Goal: Task Accomplishment & Management: Use online tool/utility

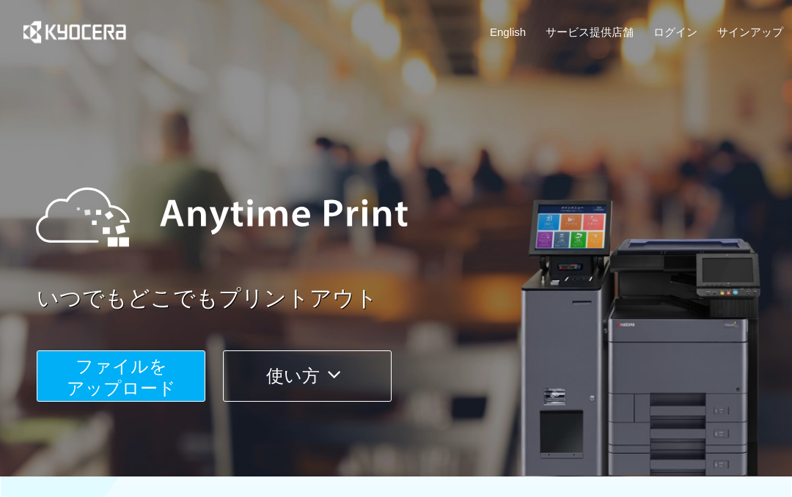
scroll to position [576, 0]
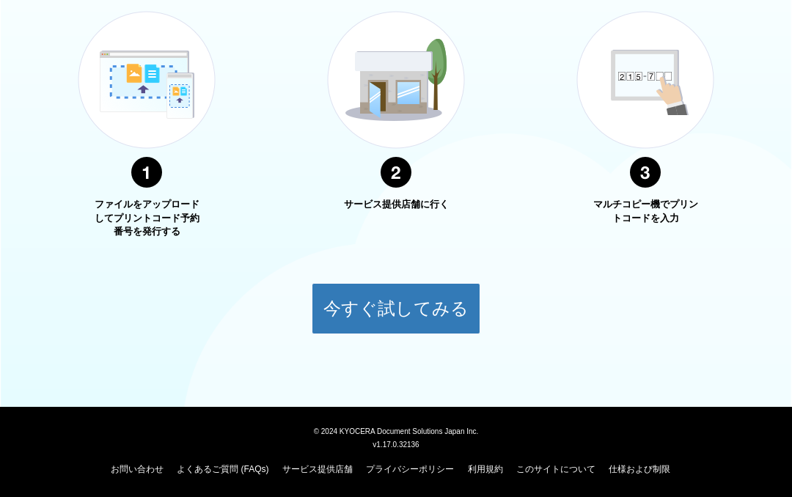
click at [451, 307] on button "今すぐ試してみる" at bounding box center [396, 308] width 169 height 51
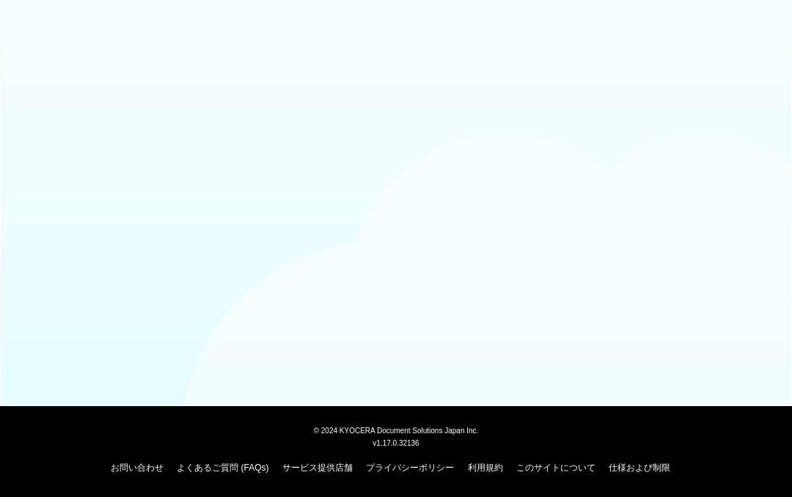
scroll to position [25, 0]
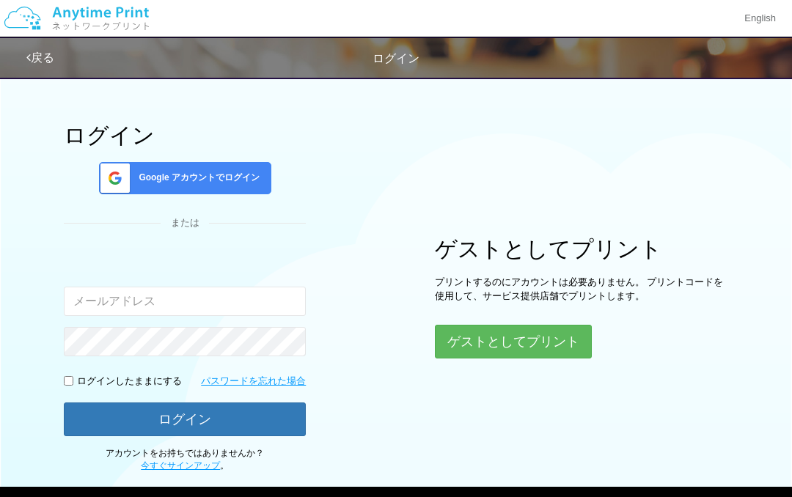
click at [566, 340] on button "ゲストとしてプリント" at bounding box center [513, 342] width 157 height 34
click at [561, 343] on button "ゲストとしてプリント" at bounding box center [513, 342] width 157 height 34
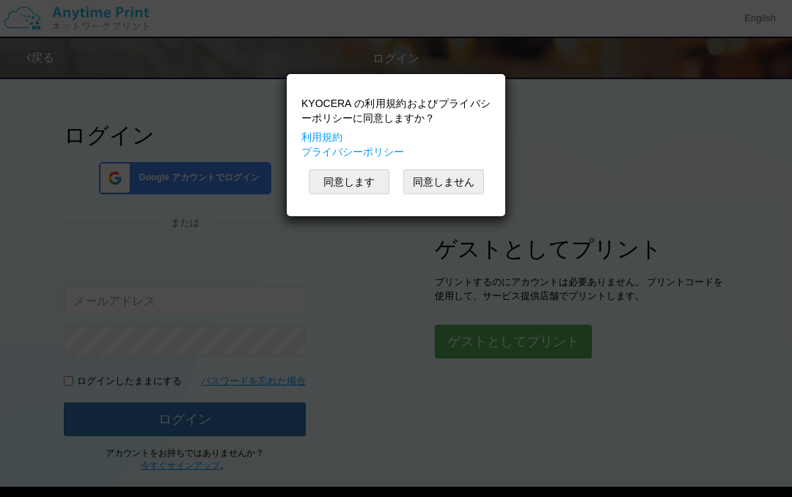
click at [373, 181] on button "同意します" at bounding box center [349, 182] width 81 height 25
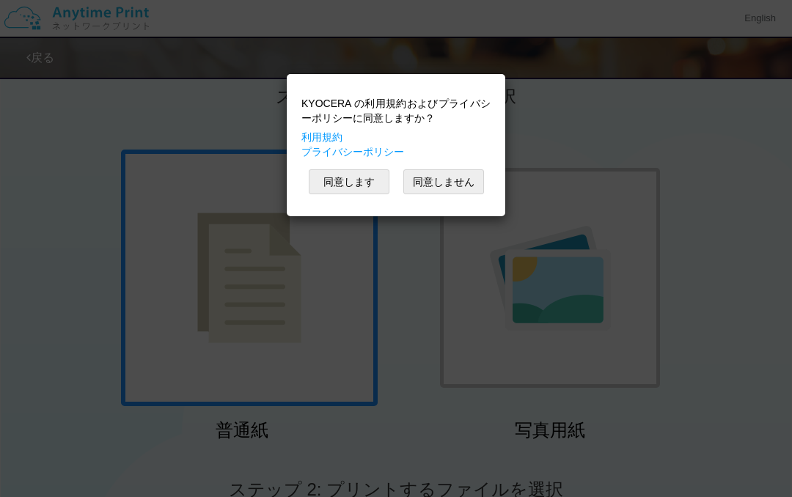
click at [367, 183] on button "同意します" at bounding box center [349, 182] width 81 height 25
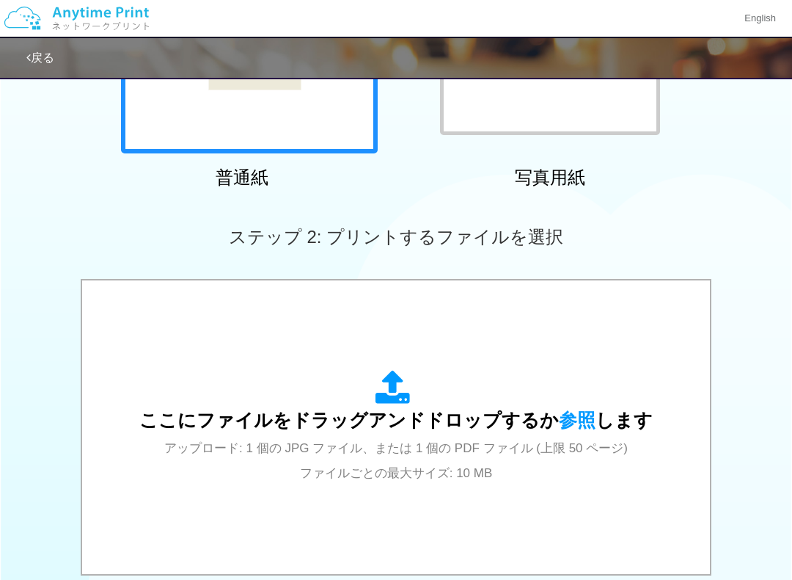
scroll to position [317, 0]
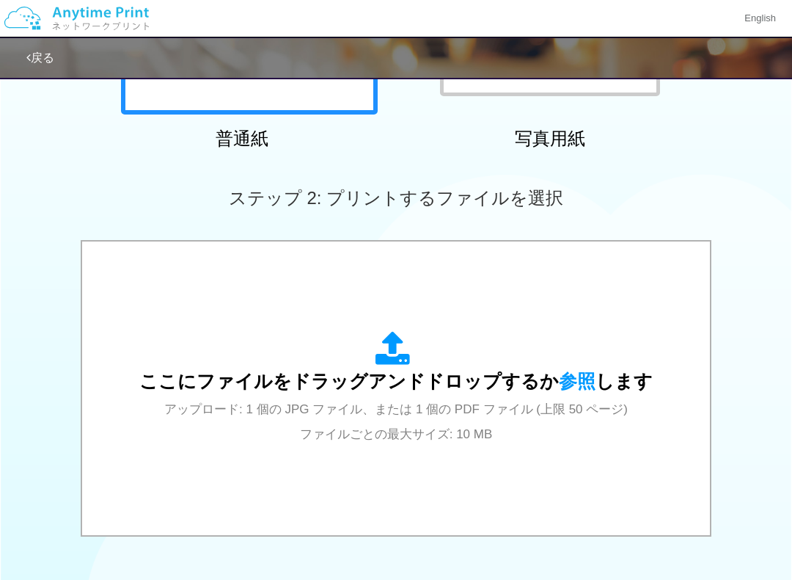
click at [586, 371] on div "ここにファイルをドラッグアンドドロップするか 参照 します アップロード: 1 個の JPG ファイル、または 1 個の PDF ファイル (上限 50 ペー…" at bounding box center [396, 388] width 514 height 114
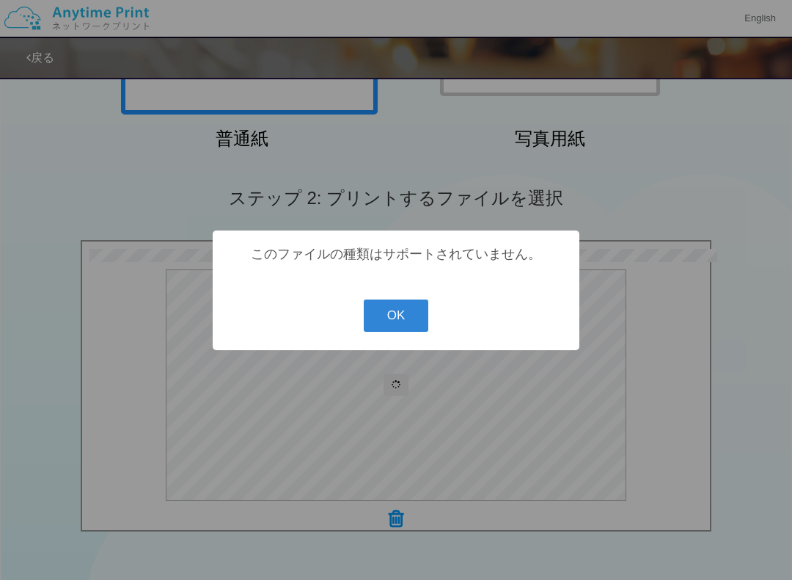
click at [413, 321] on button "OK" at bounding box center [396, 315] width 65 height 32
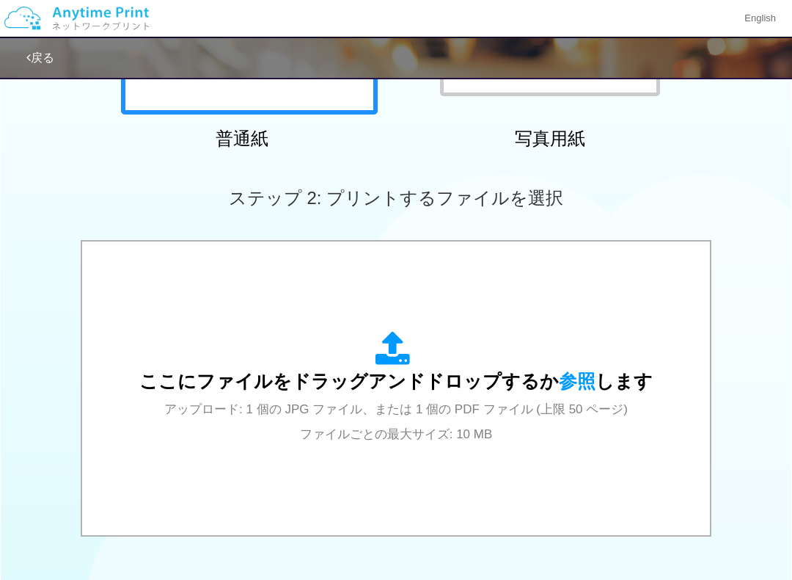
click at [579, 385] on span "参照" at bounding box center [577, 381] width 37 height 21
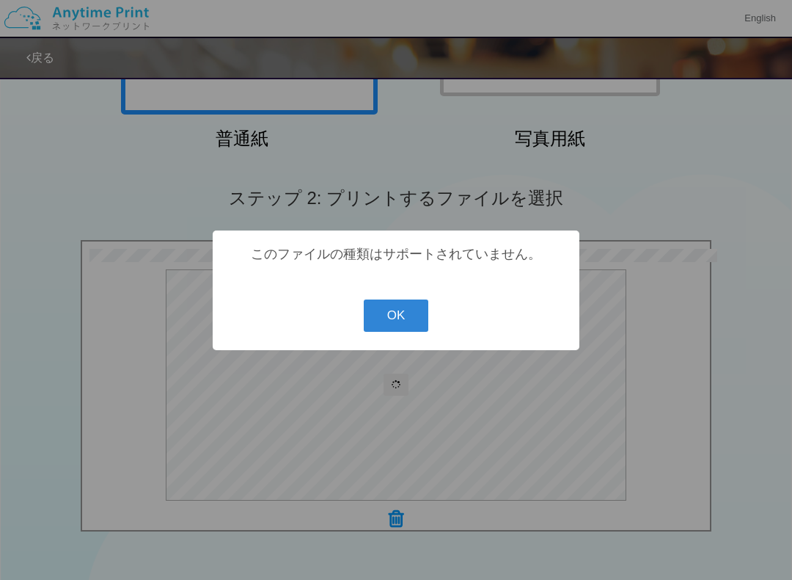
click at [412, 324] on button "OK" at bounding box center [396, 315] width 65 height 32
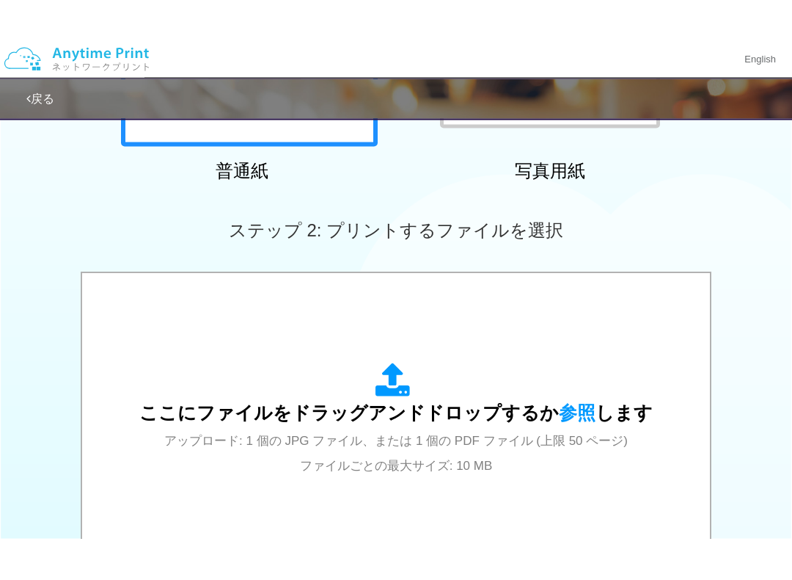
scroll to position [363, 0]
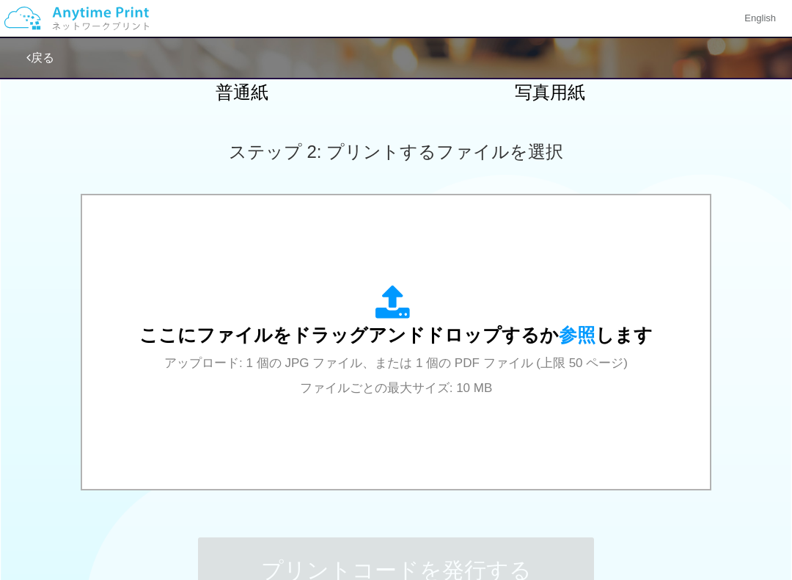
click at [583, 340] on span "参照" at bounding box center [577, 334] width 37 height 21
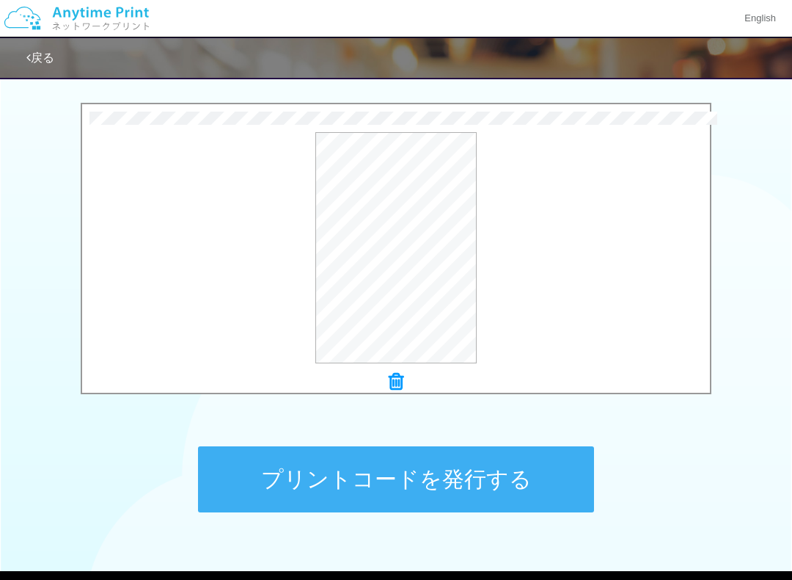
scroll to position [455, 0]
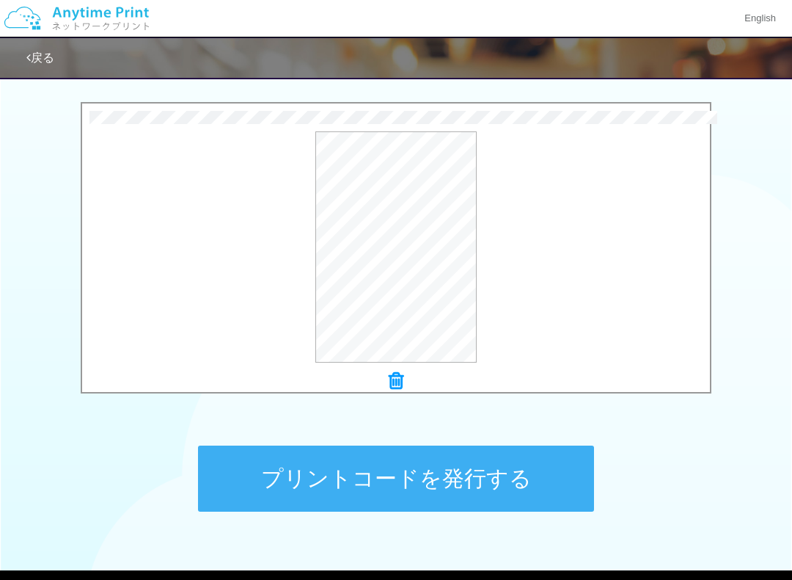
click at [549, 494] on button "プリントコードを発行する" at bounding box center [396, 478] width 396 height 66
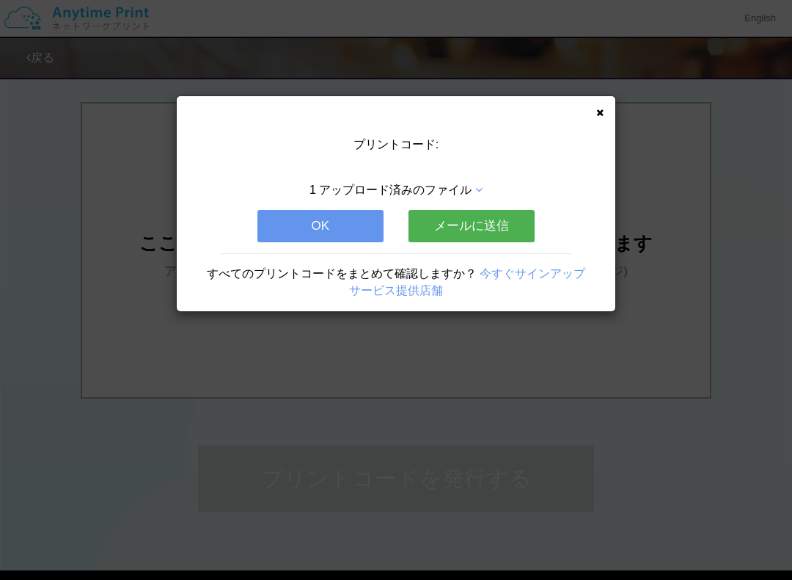
scroll to position [0, 0]
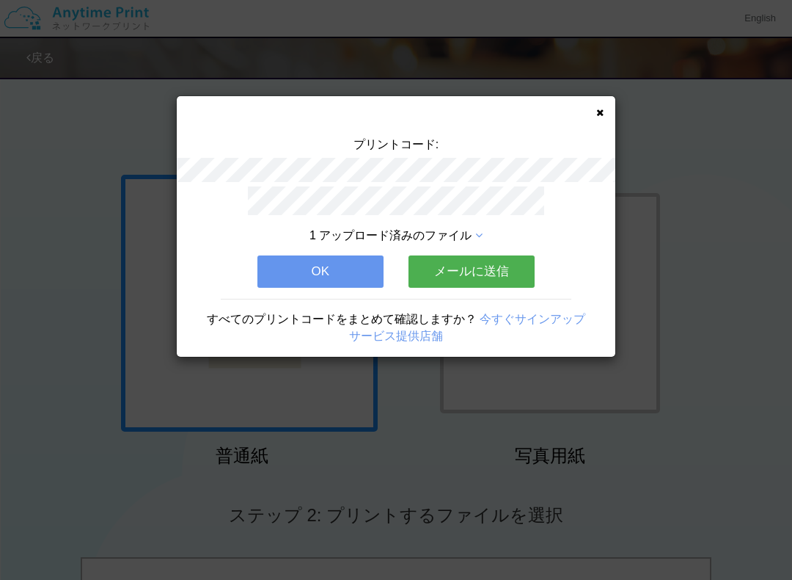
click at [602, 125] on div "プリントコード: 1 アップロード済みのファイル OK メールに送信 すべてのプリントコードをまとめて確認しますか？ 今すぐサインアップ サービス提供店舗" at bounding box center [396, 226] width 439 height 260
click at [597, 116] on icon at bounding box center [600, 113] width 7 height 10
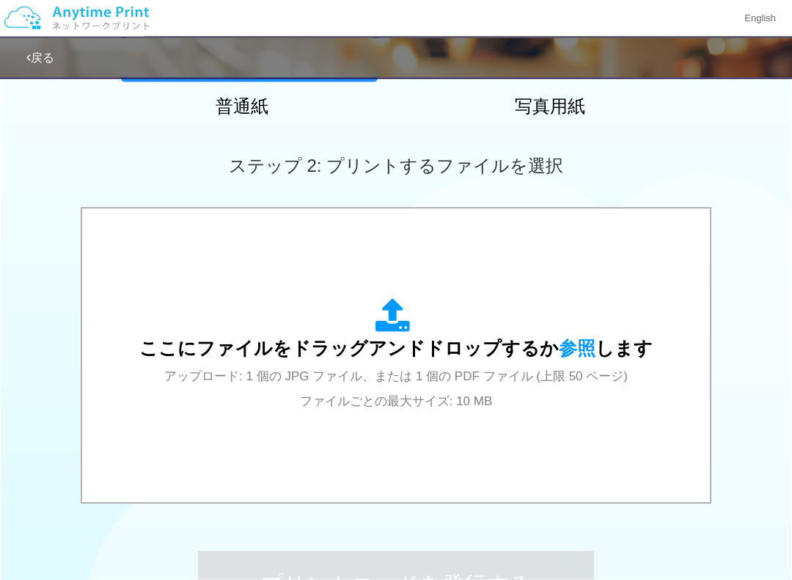
scroll to position [350, 0]
click at [578, 335] on div "ここにファイルをドラッグアンドドロップするか 参照 します アップロード: 1 個の JPG ファイル、または 1 個の PDF ファイル (上限 50 ペー…" at bounding box center [396, 355] width 514 height 114
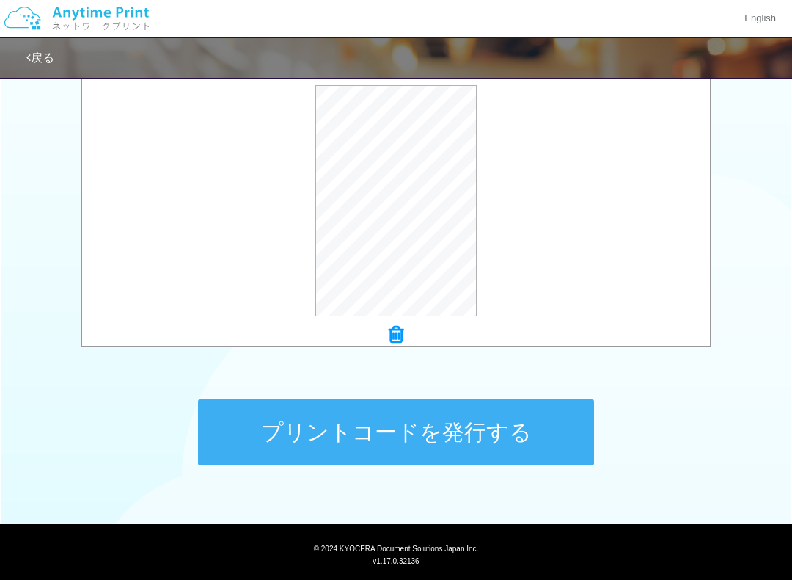
scroll to position [505, 0]
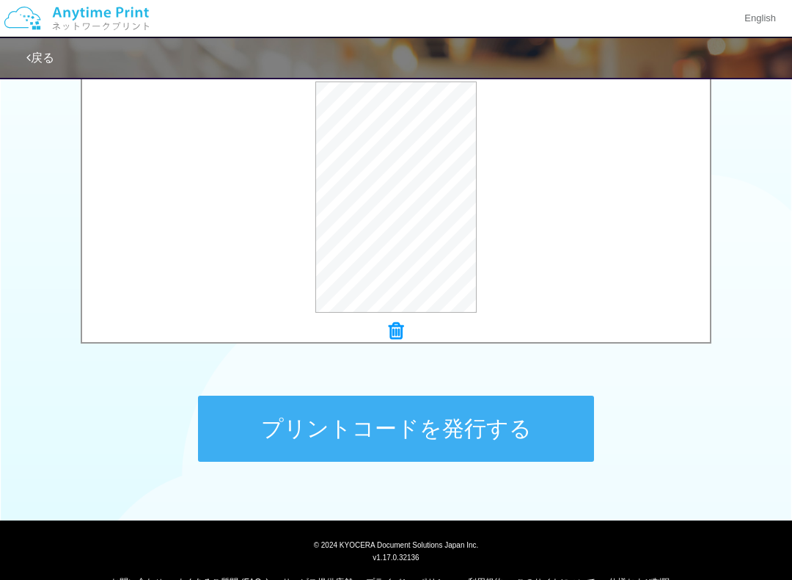
click at [504, 437] on button "プリントコードを発行する" at bounding box center [396, 429] width 396 height 66
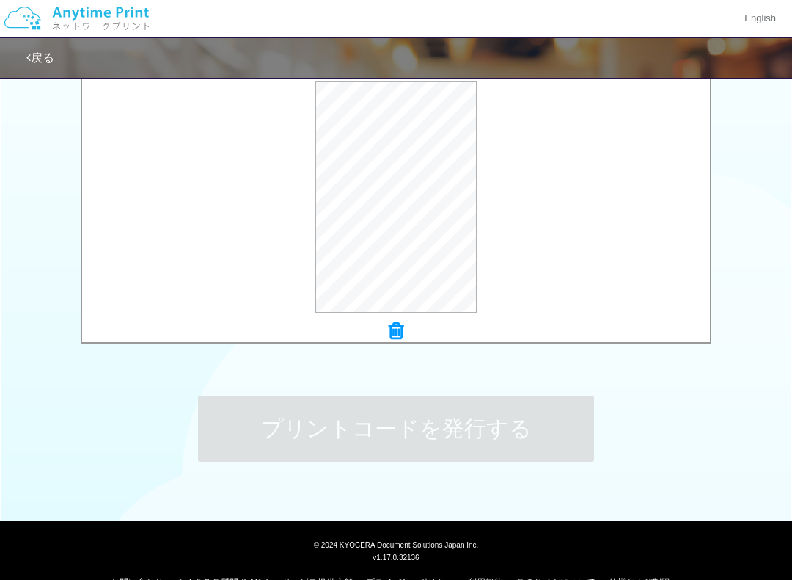
scroll to position [0, 0]
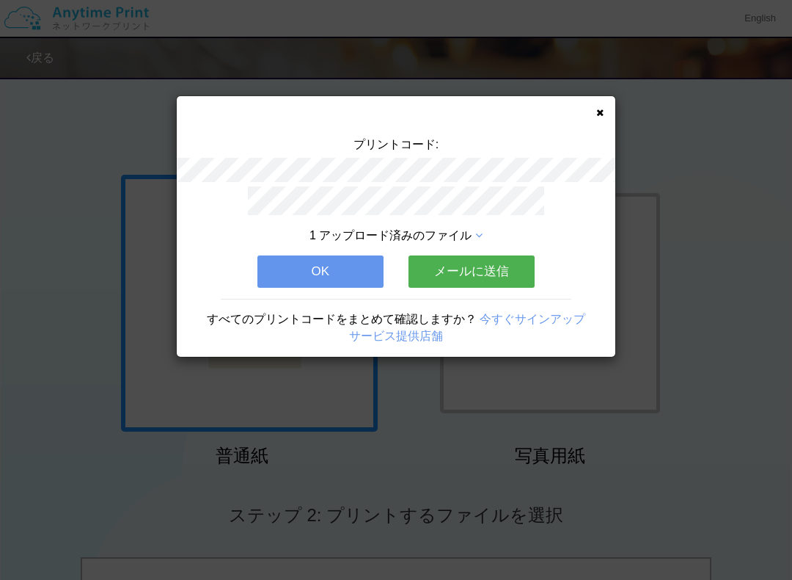
click at [597, 117] on icon at bounding box center [600, 113] width 7 height 10
